Goal: Navigation & Orientation: Find specific page/section

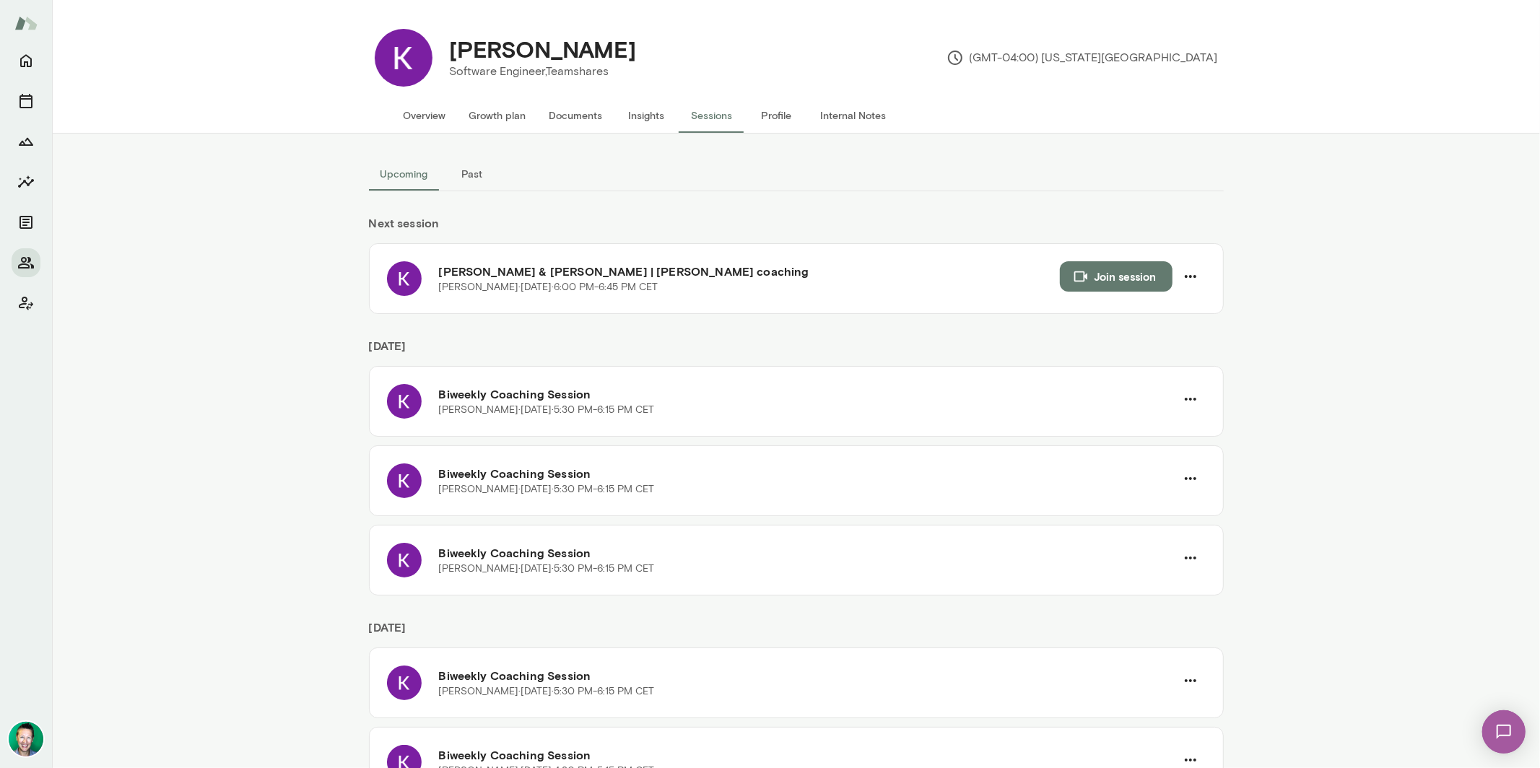
scroll to position [69, 0]
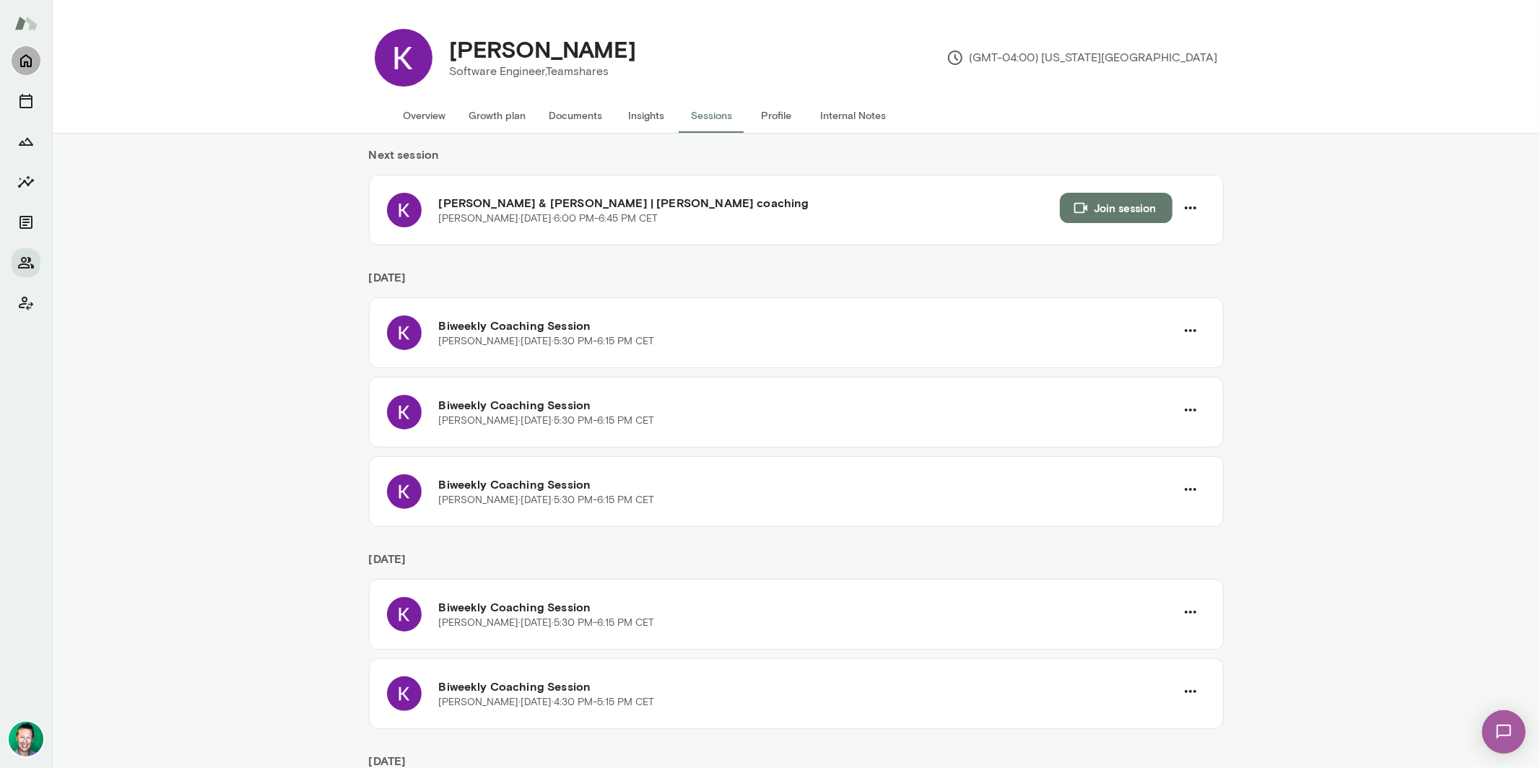
click at [27, 58] on icon "Home" at bounding box center [25, 60] width 17 height 17
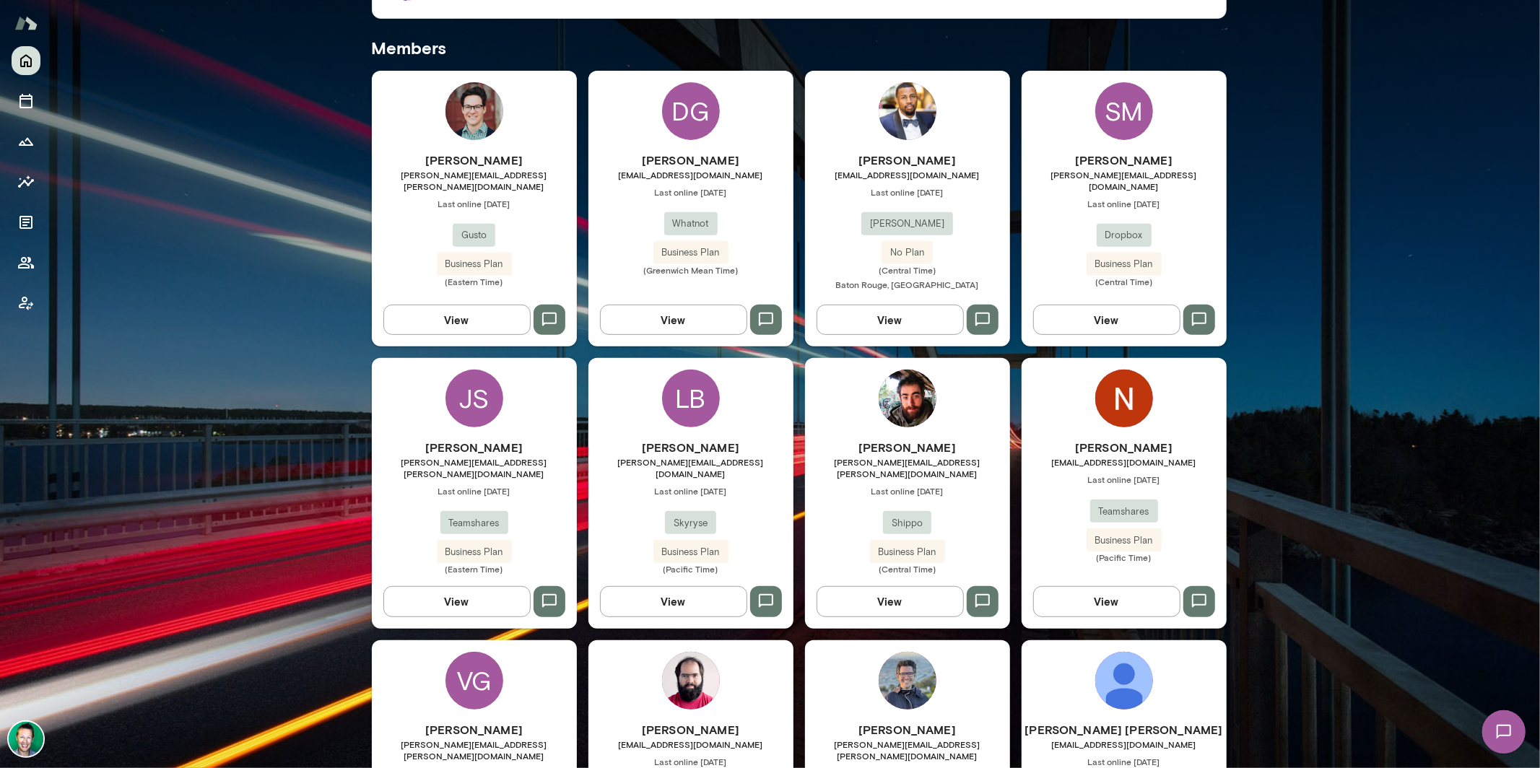
scroll to position [363, 0]
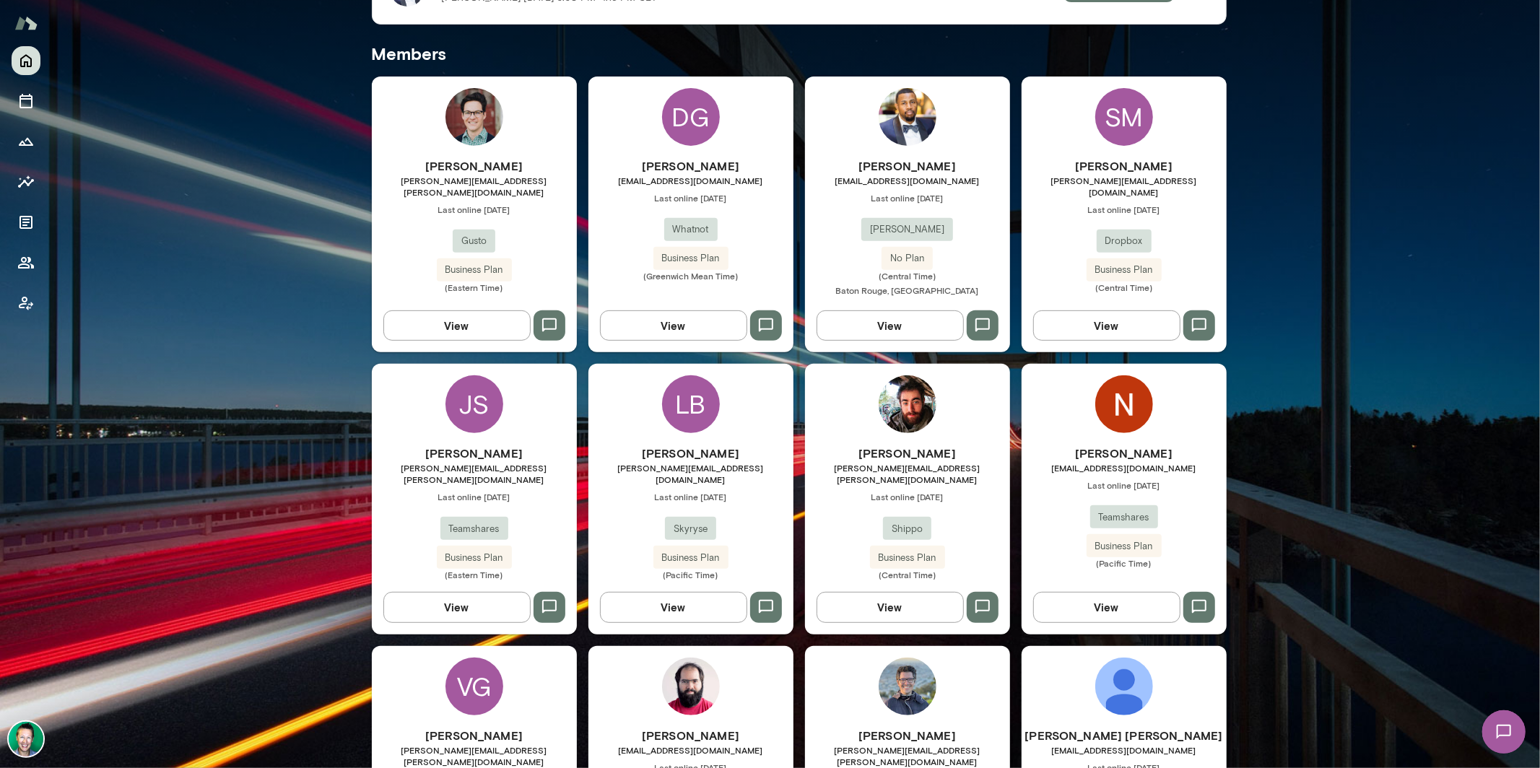
click at [1501, 730] on img at bounding box center [1503, 731] width 59 height 59
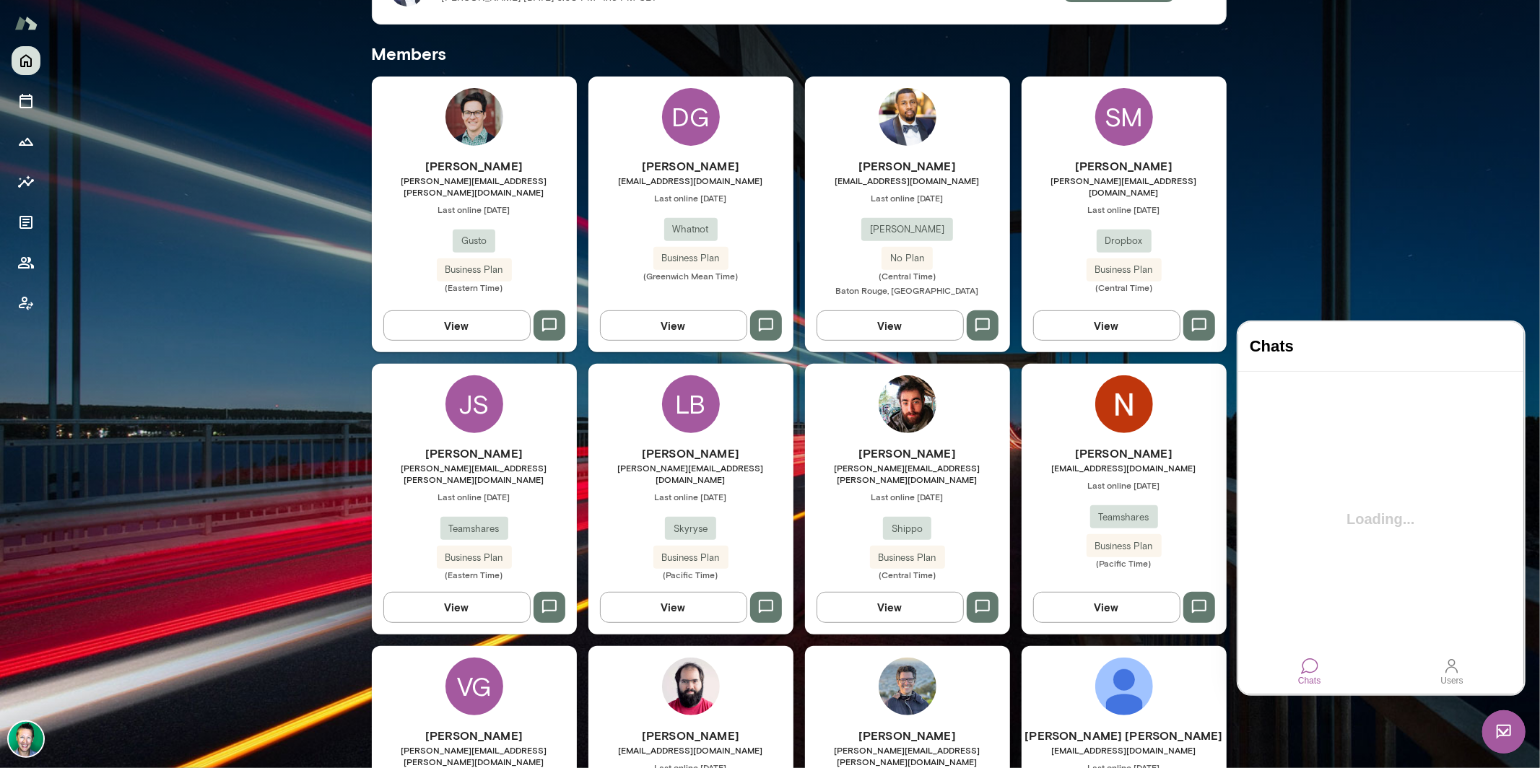
scroll to position [0, 0]
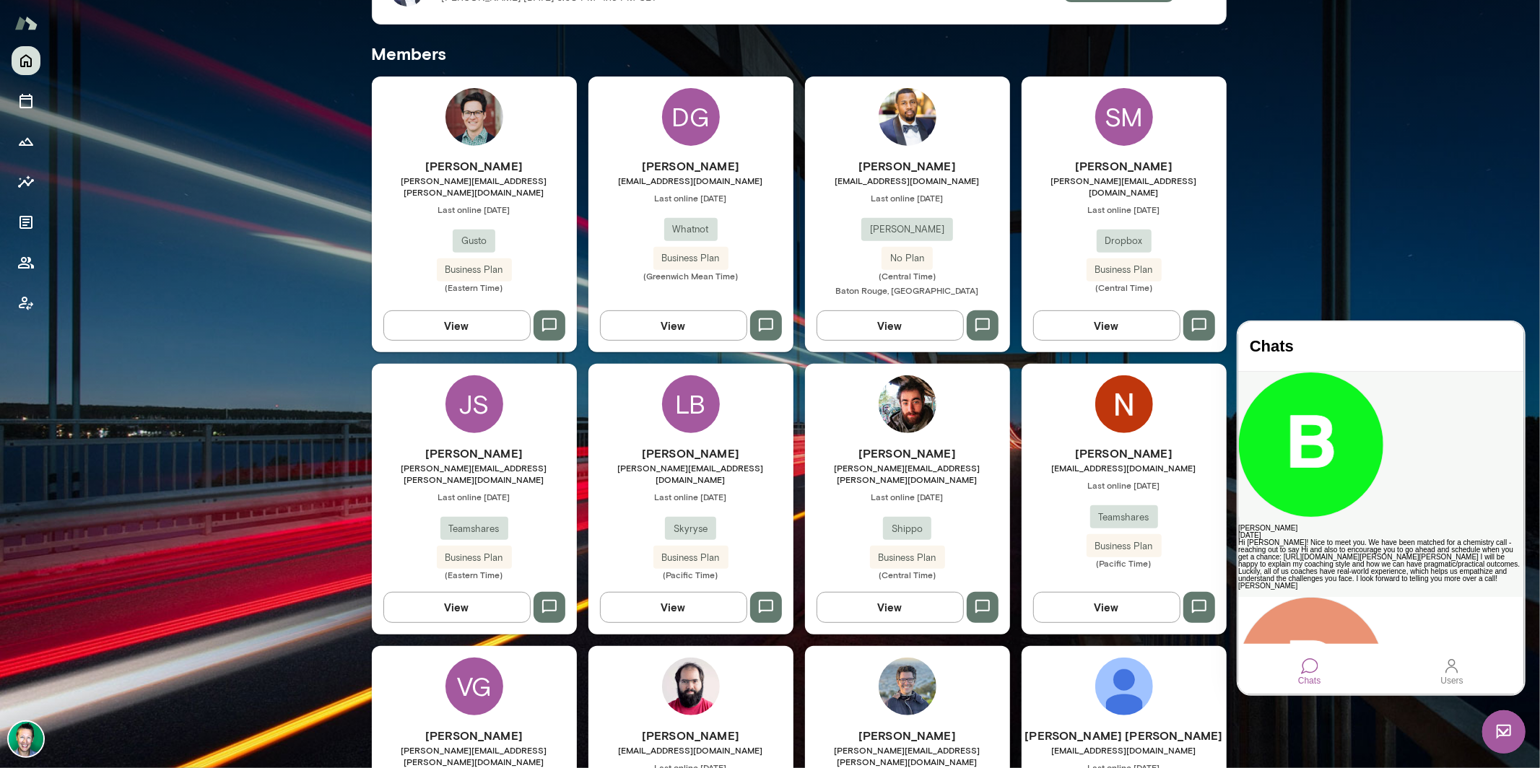
click at [1376, 539] on div "Hi [PERSON_NAME]! Nice to meet you. We have been matched for a chemistry call -…" at bounding box center [1380, 564] width 285 height 51
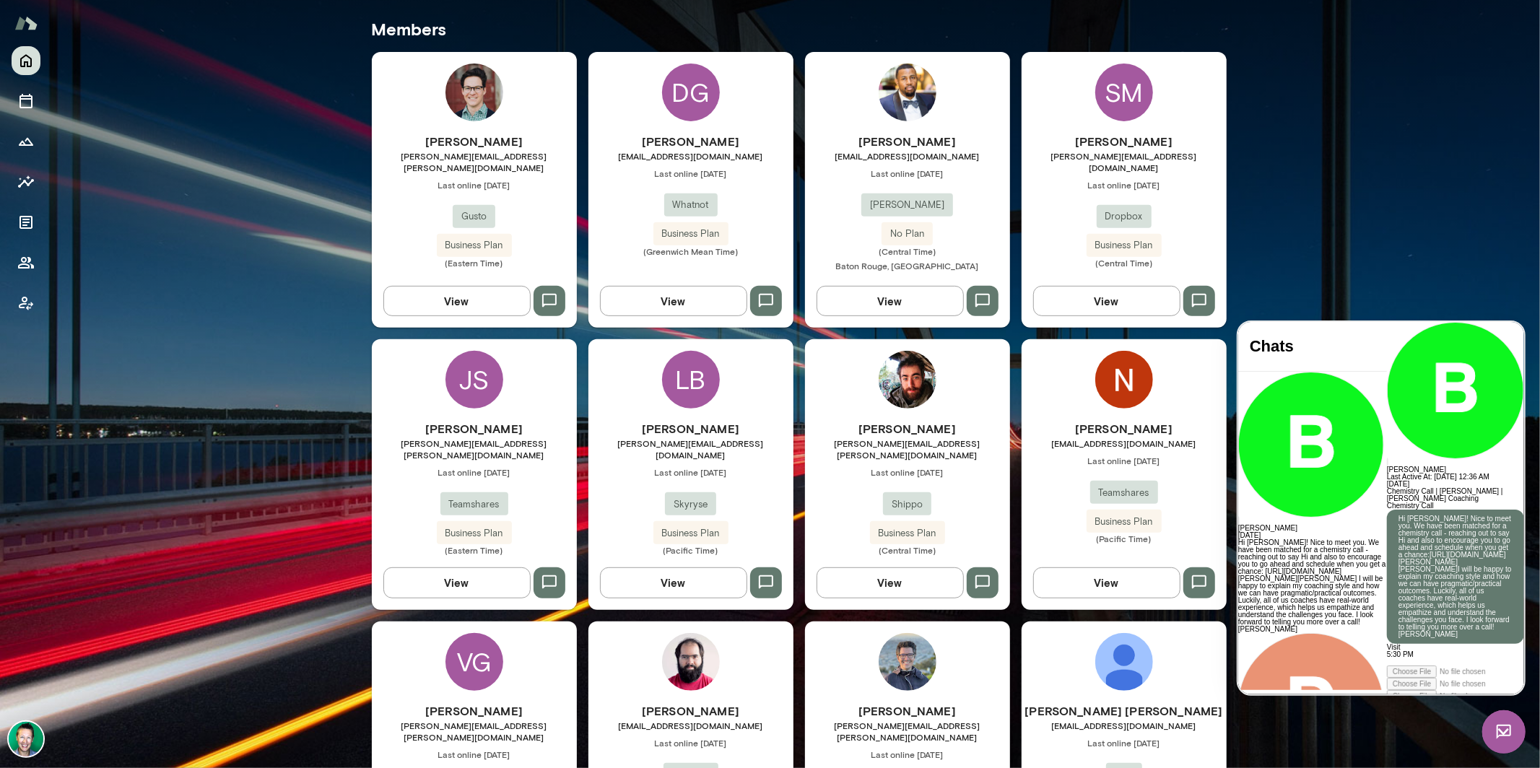
scroll to position [373, 0]
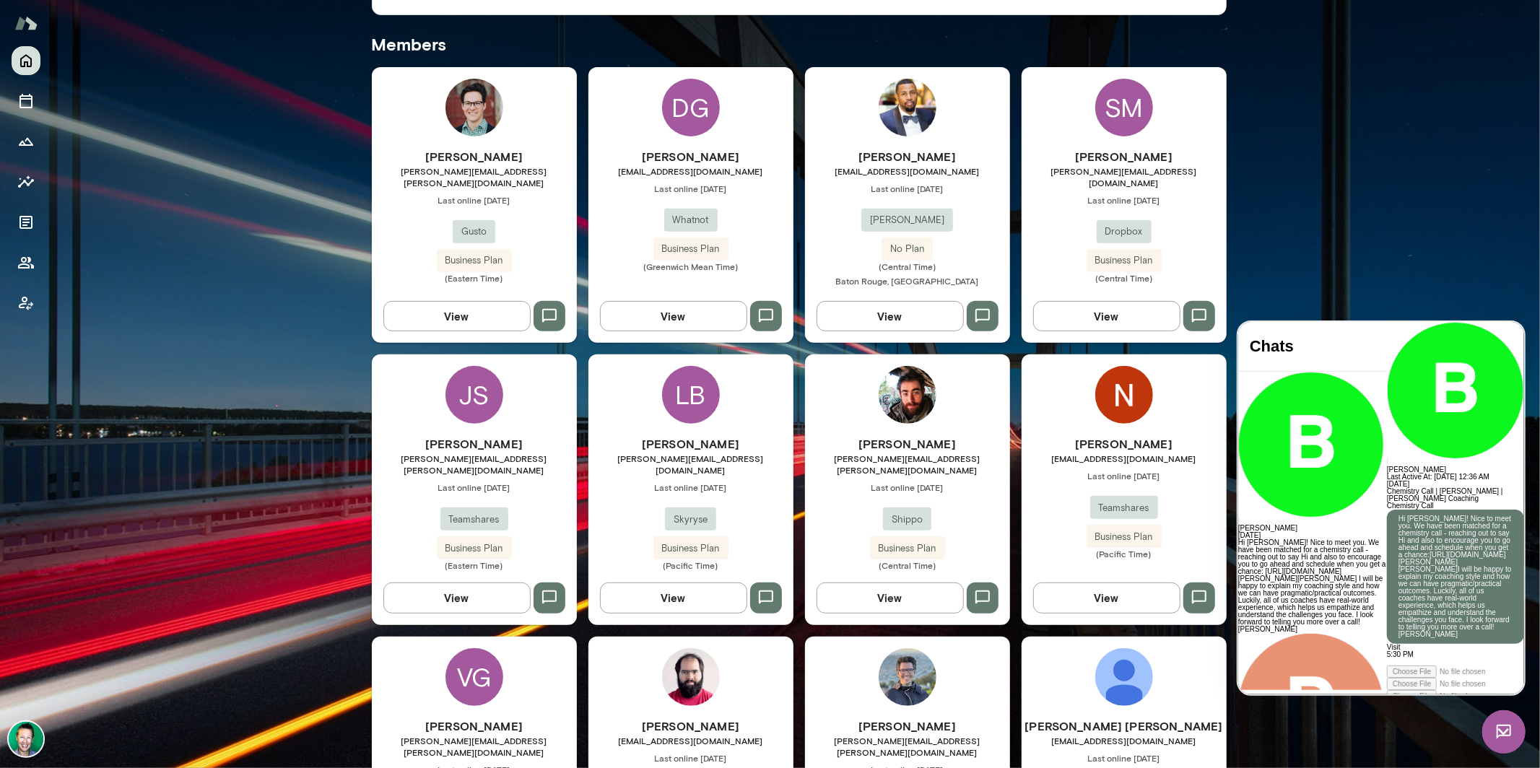
click at [1503, 734] on img at bounding box center [1503, 731] width 43 height 43
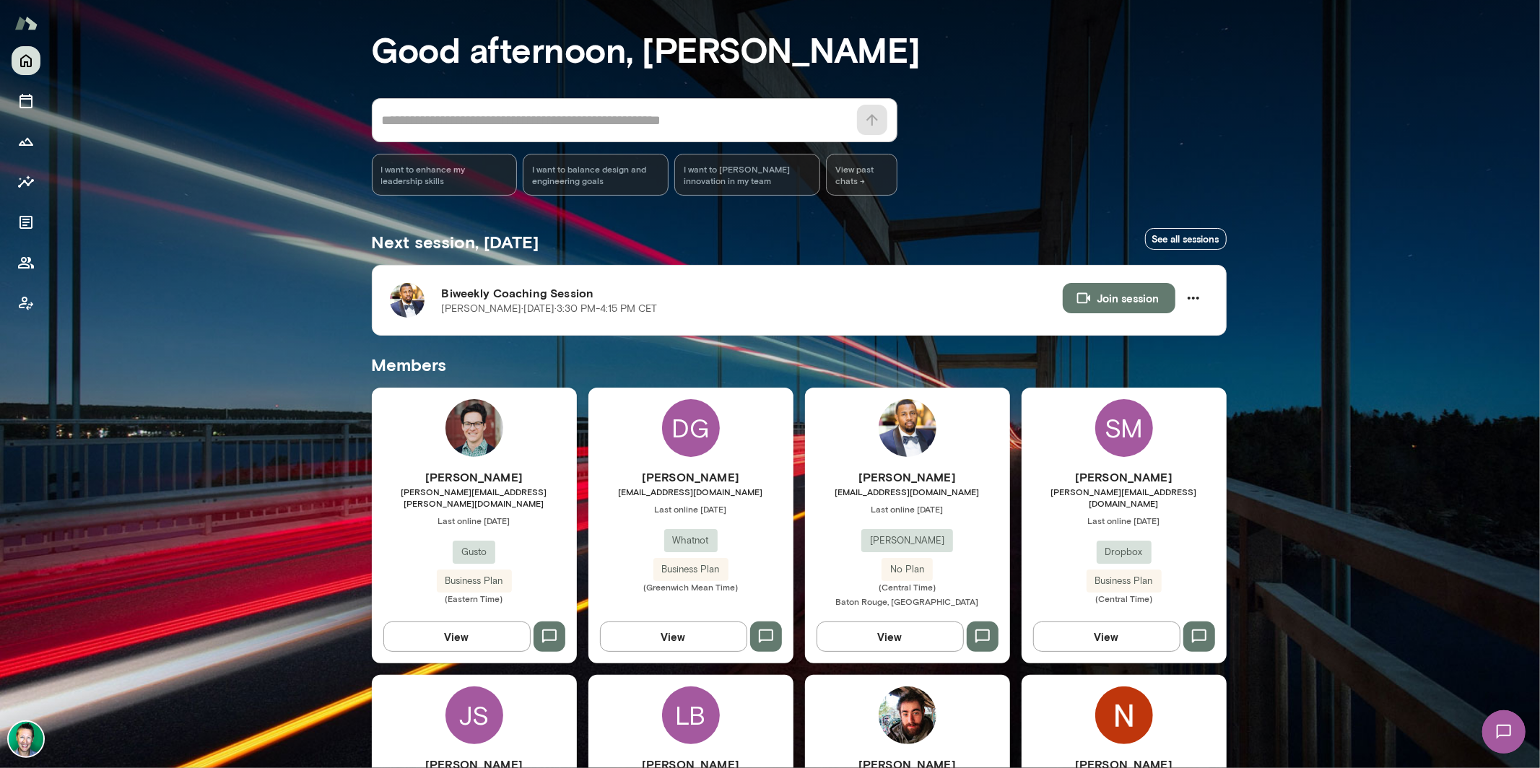
scroll to position [61, 0]
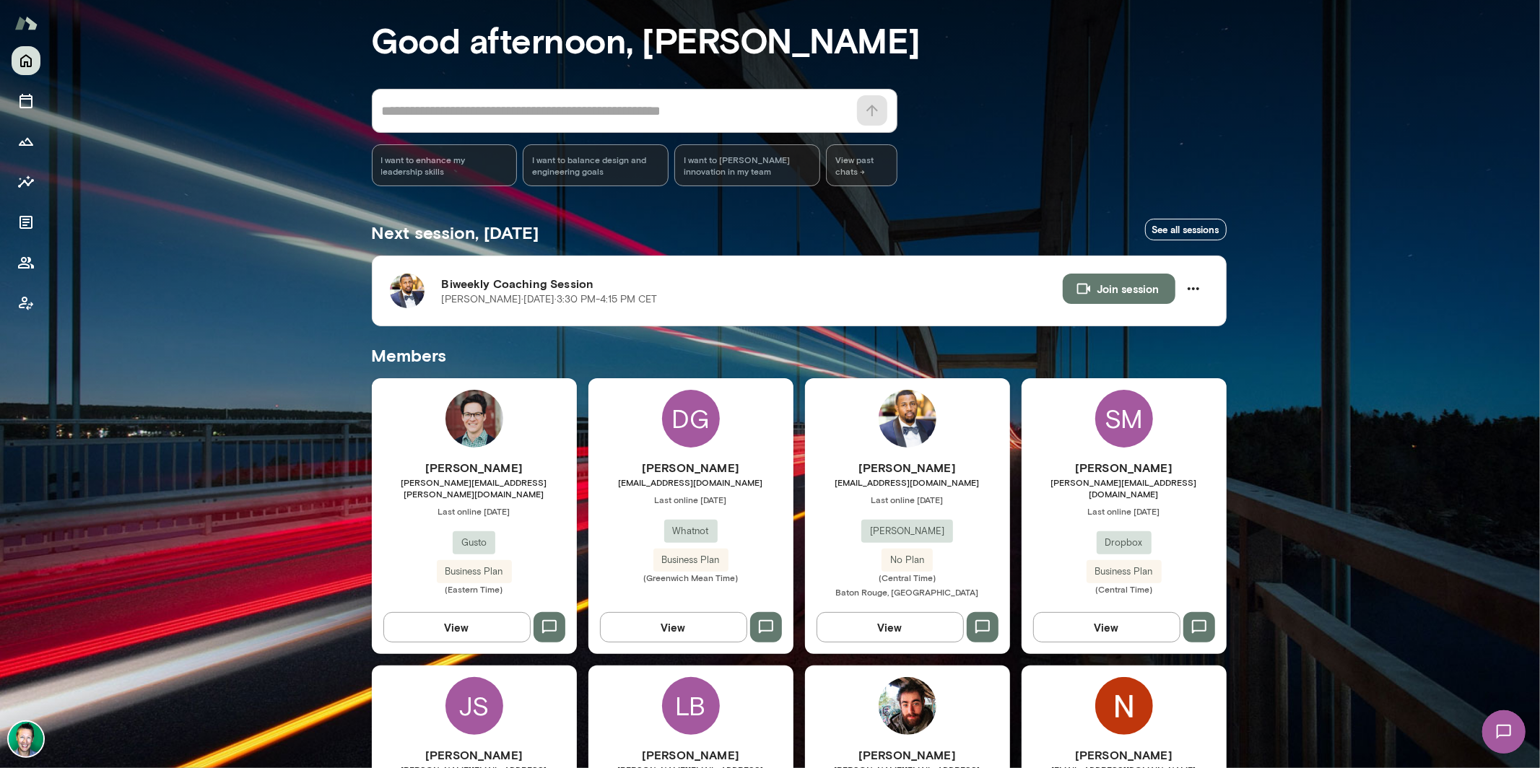
click at [30, 742] on img at bounding box center [26, 739] width 35 height 35
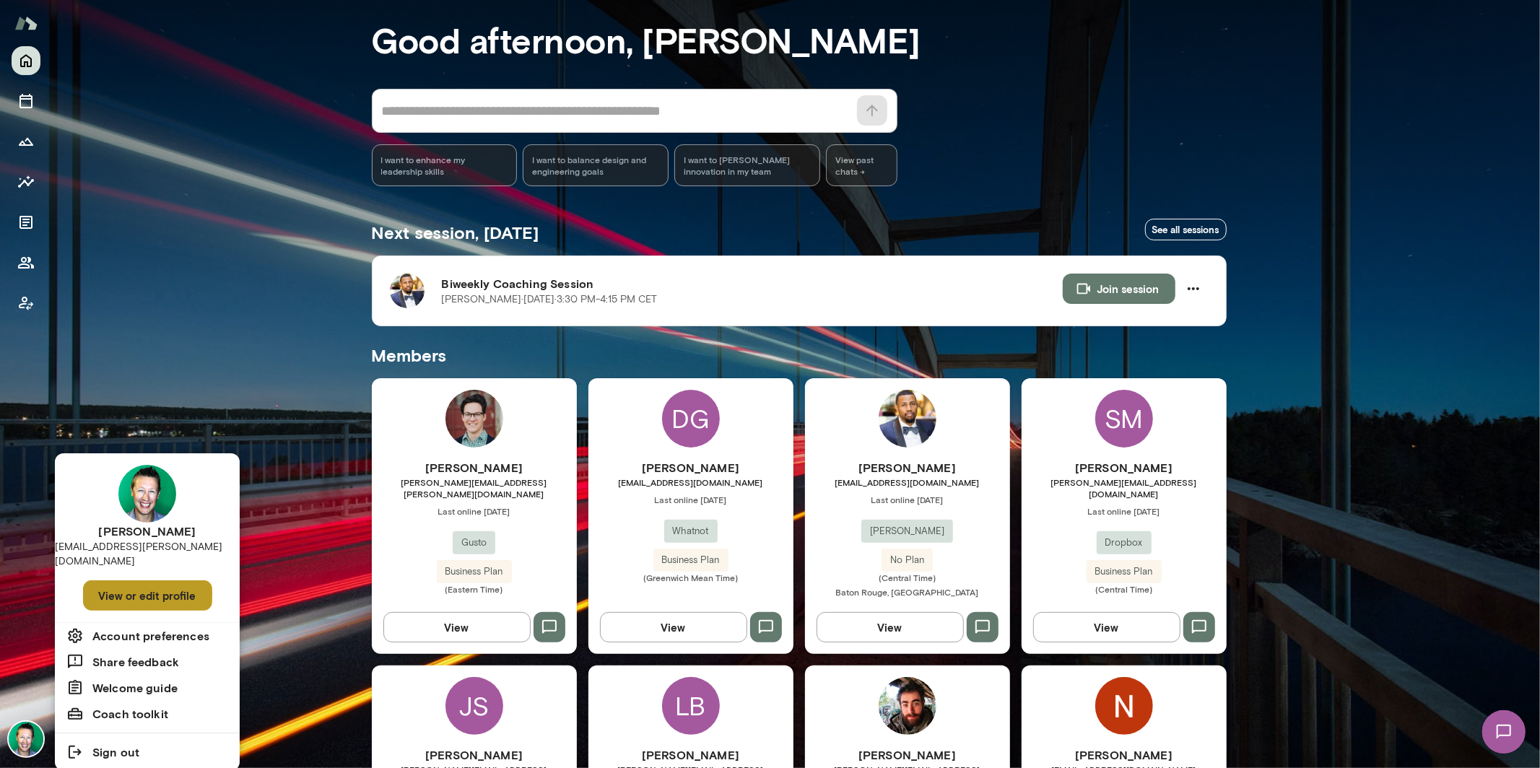
click at [114, 581] on button "View or edit profile" at bounding box center [147, 596] width 129 height 30
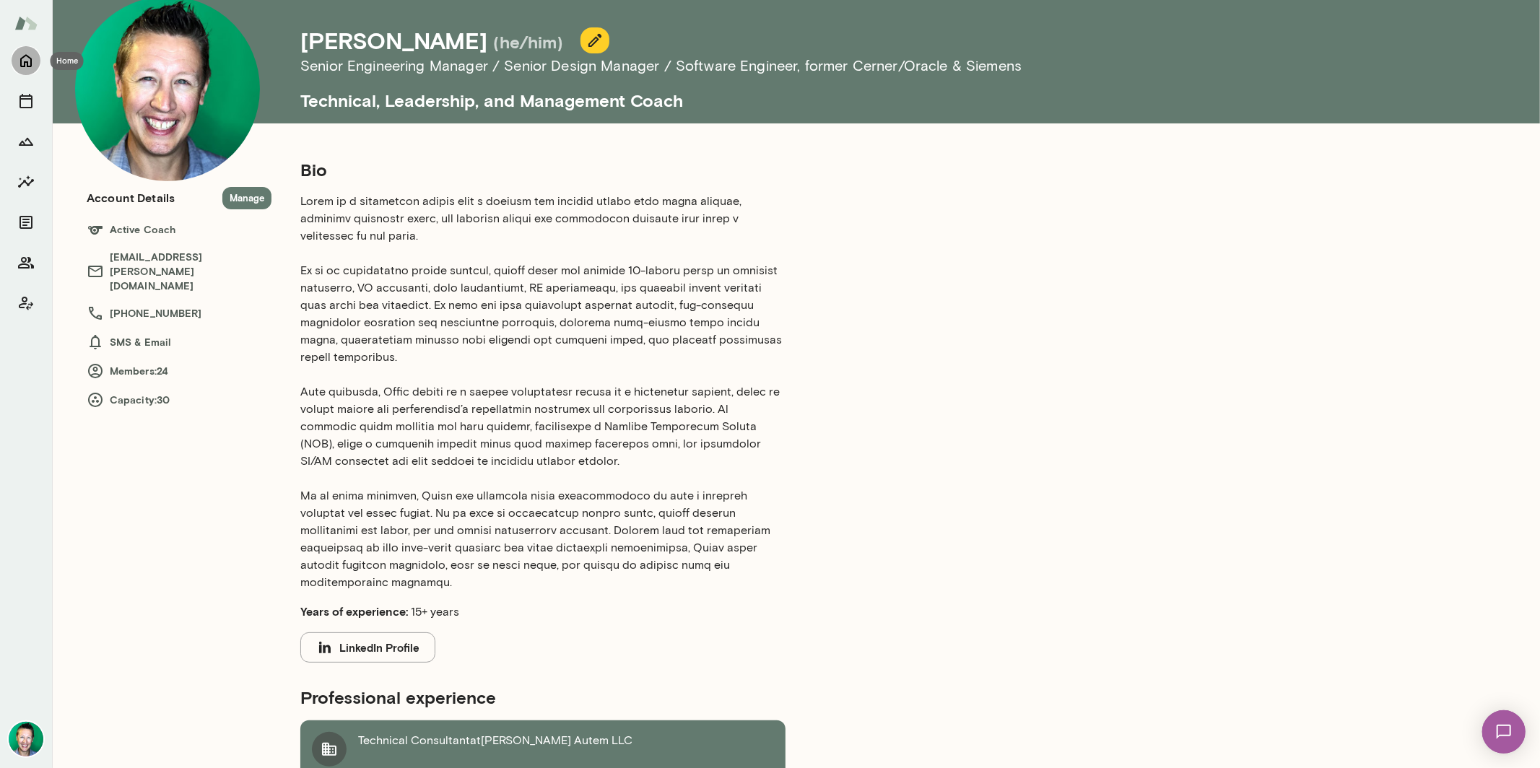
click at [30, 70] on button "Home" at bounding box center [26, 60] width 29 height 29
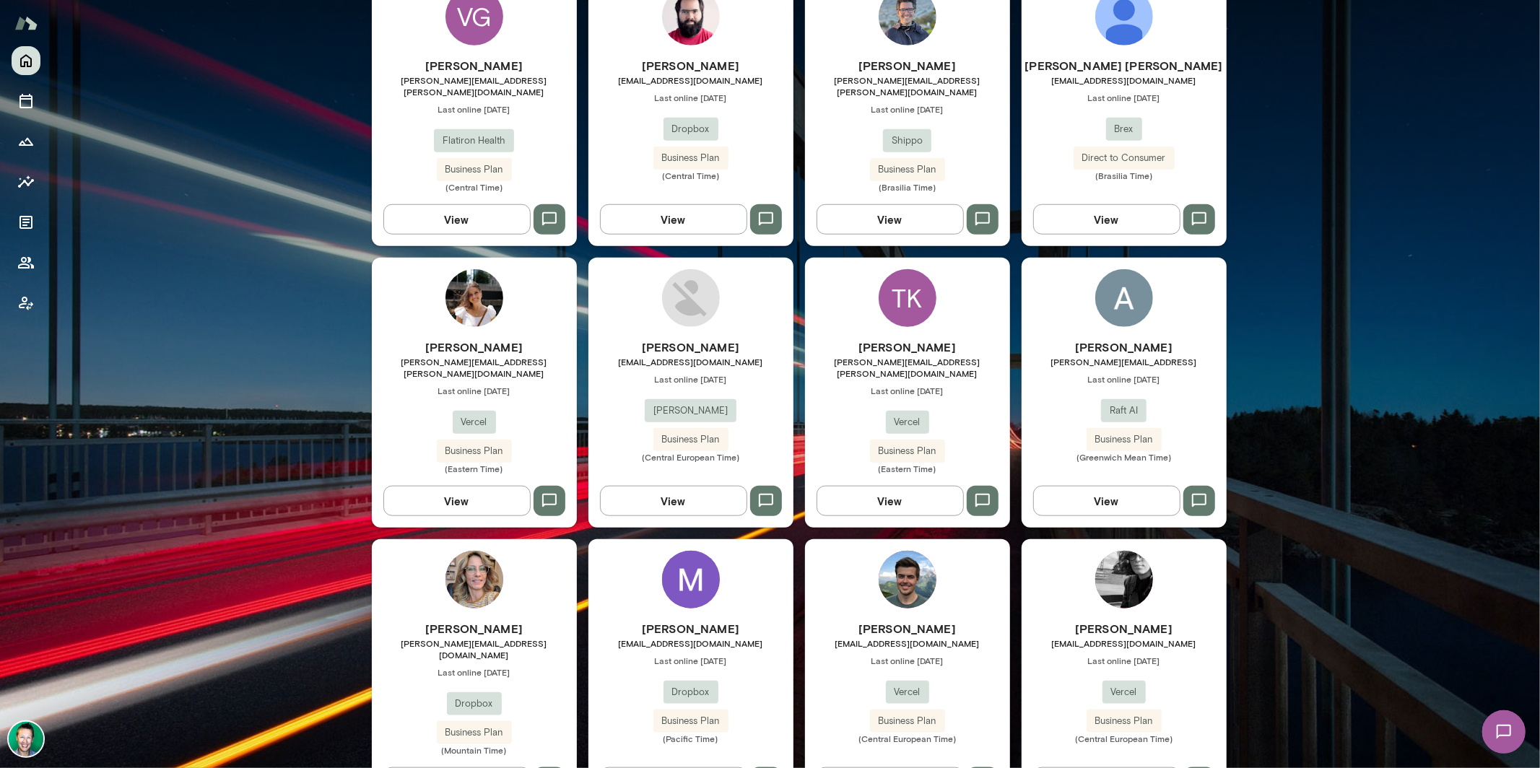
scroll to position [1034, 0]
click at [1097, 485] on button "View" at bounding box center [1106, 500] width 147 height 30
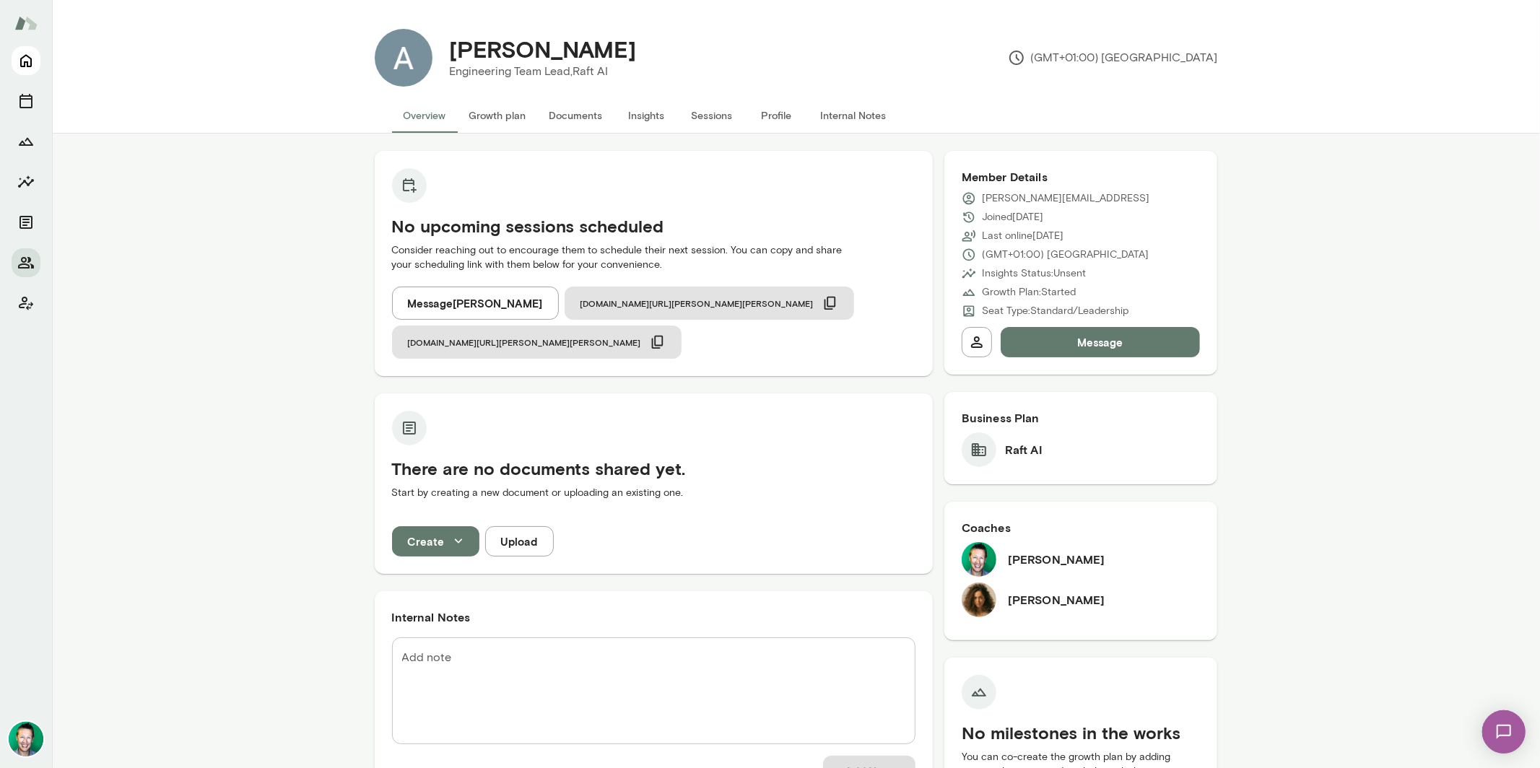
click at [28, 54] on icon "Home" at bounding box center [25, 60] width 17 height 17
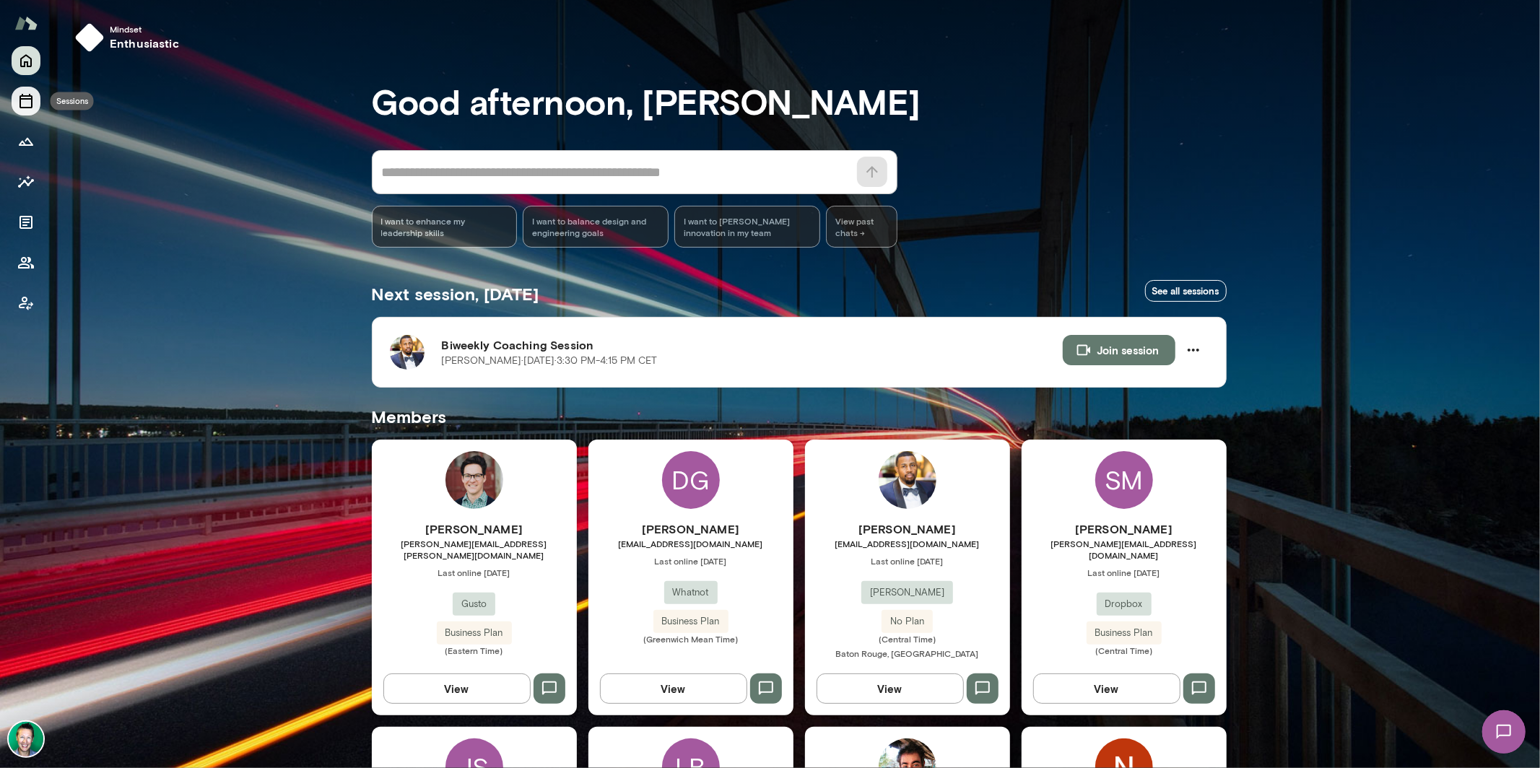
click at [32, 104] on icon "Sessions" at bounding box center [25, 101] width 13 height 14
